Goal: Obtain resource: Obtain resource

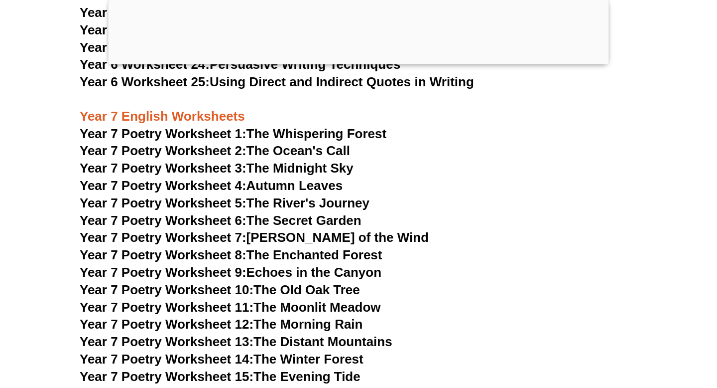
scroll to position [5899, 0]
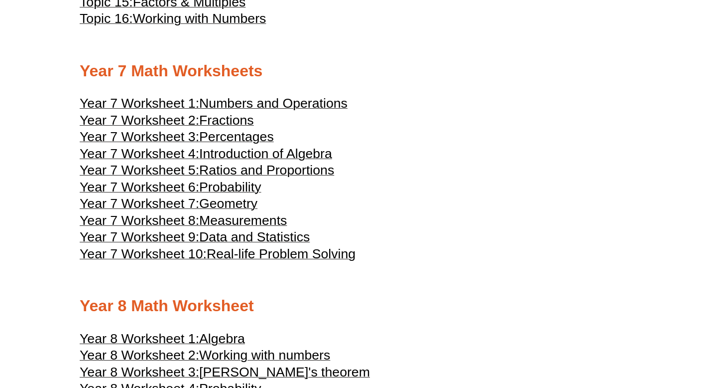
scroll to position [2353, 0]
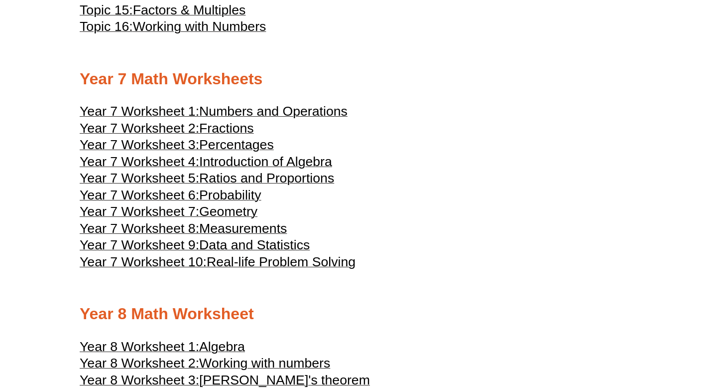
click at [224, 136] on span "Fractions" at bounding box center [226, 128] width 55 height 15
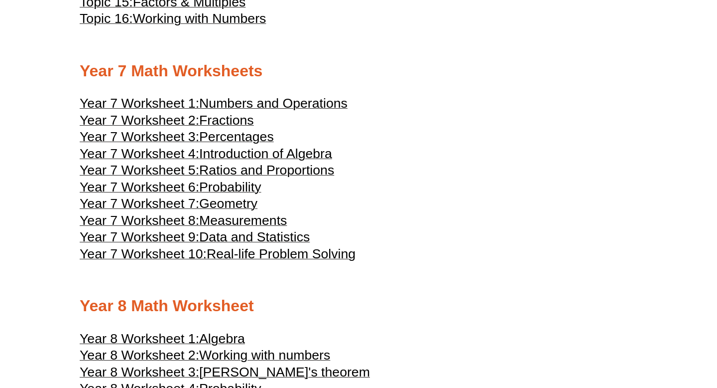
click at [243, 177] on span "Ratios and Proportions" at bounding box center [266, 169] width 135 height 15
click at [260, 144] on span "Percentages" at bounding box center [236, 136] width 75 height 15
